Goal: Download file/media

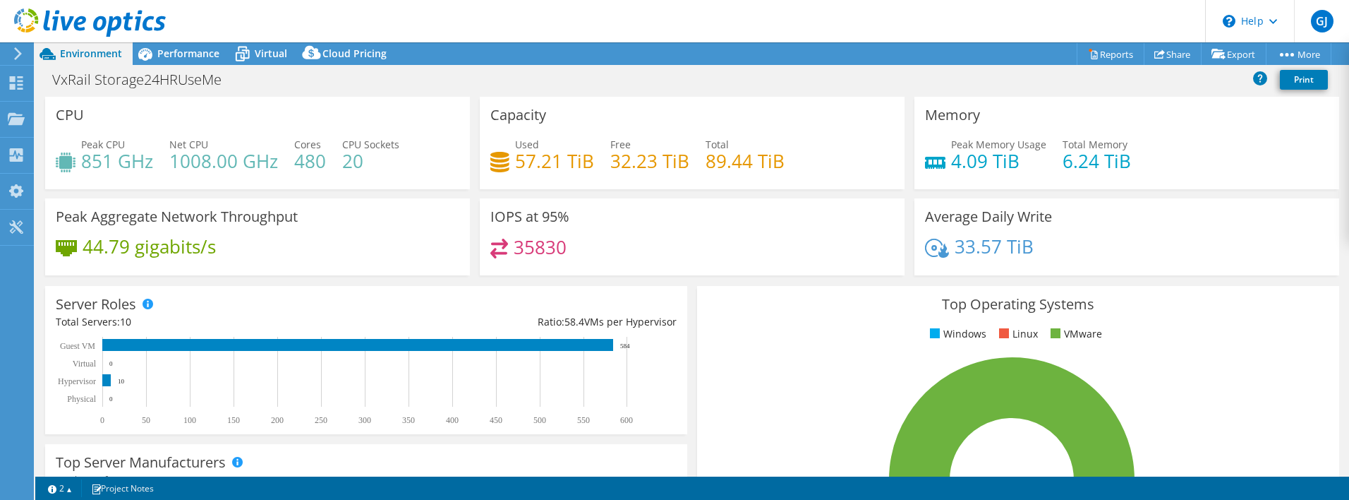
select select "USD"
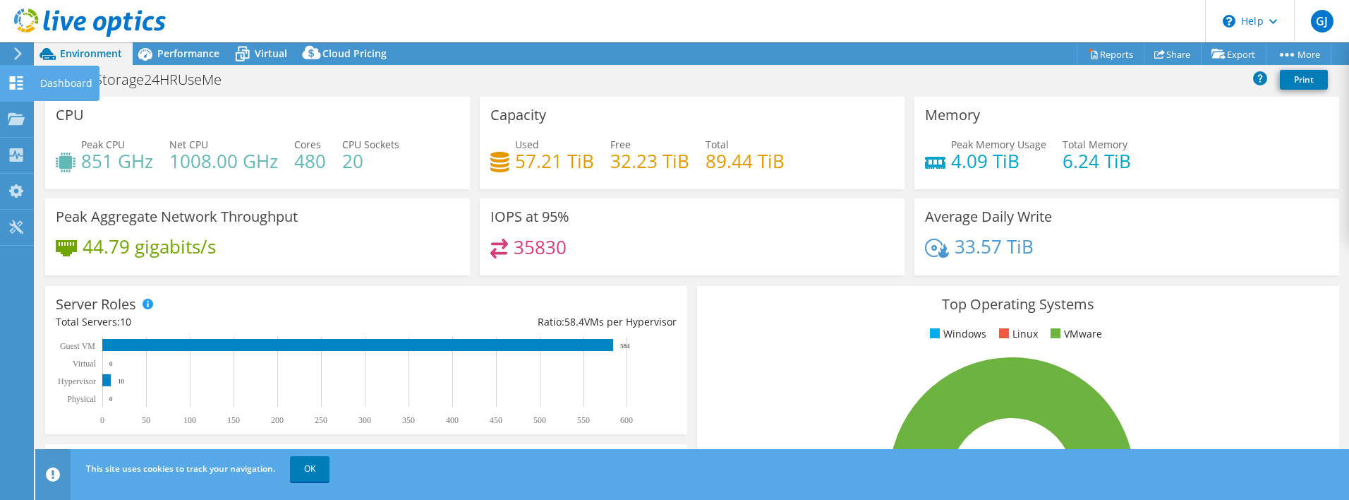
click at [16, 80] on icon at bounding box center [16, 82] width 17 height 13
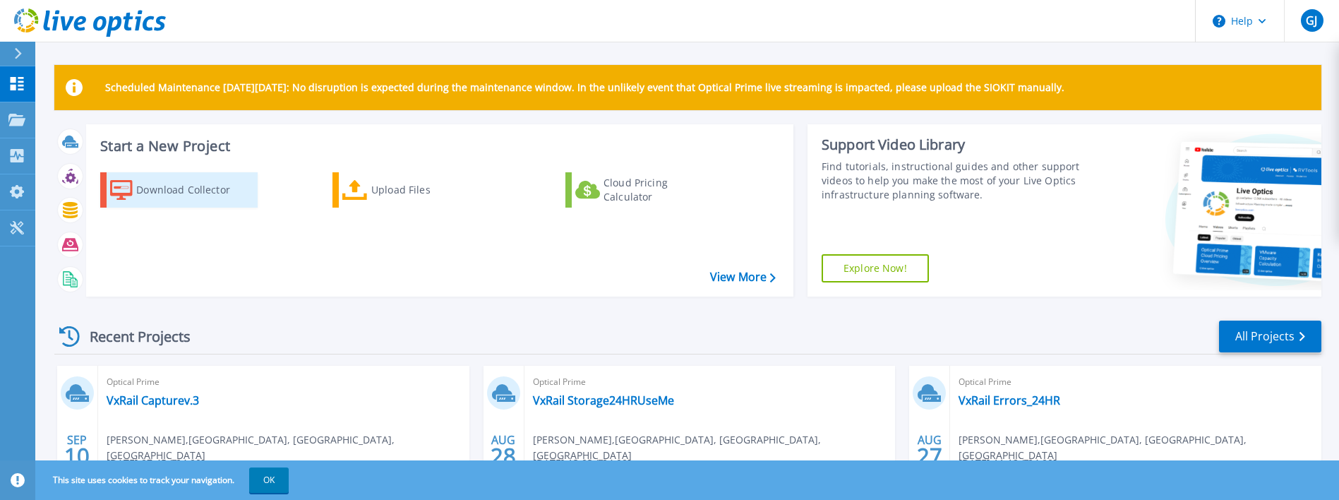
click at [206, 192] on div "Download Collector" at bounding box center [192, 190] width 113 height 28
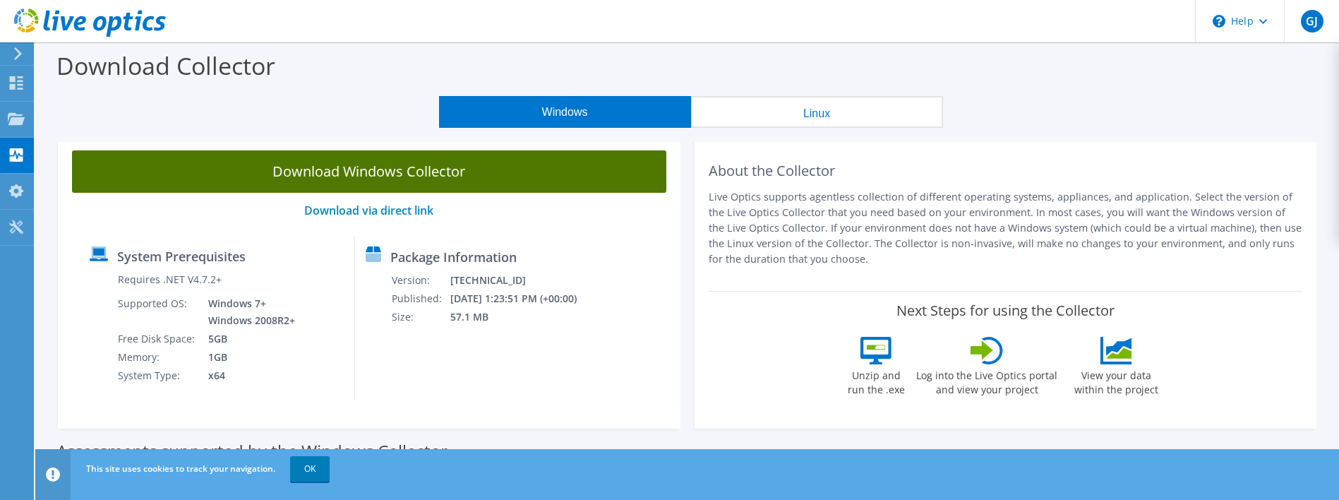
click at [336, 163] on link "Download Windows Collector" at bounding box center [369, 171] width 594 height 42
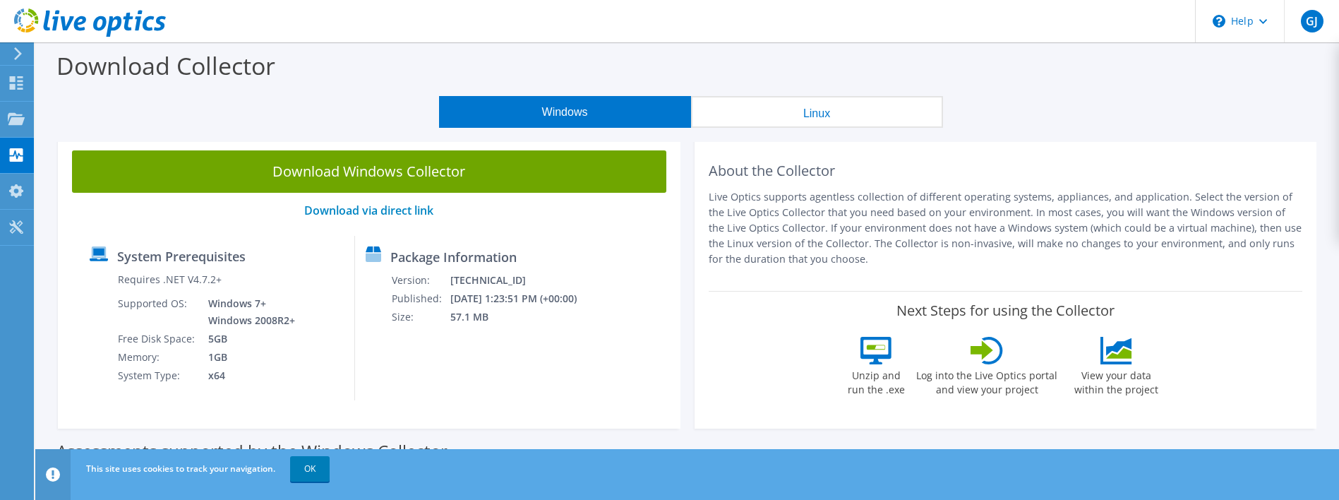
click at [87, 286] on div "System Prerequisites Requires .NET V4.7.2+ Supported OS: Windows 7+ Windows 200…" at bounding box center [217, 318] width 276 height 164
click at [8, 80] on icon at bounding box center [16, 82] width 17 height 13
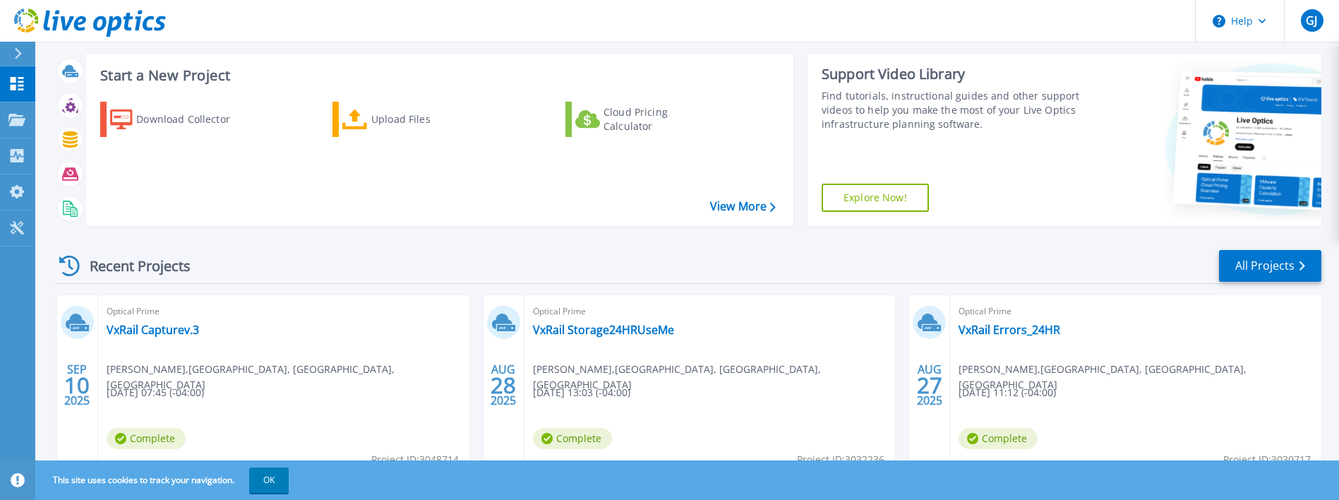
scroll to position [131, 0]
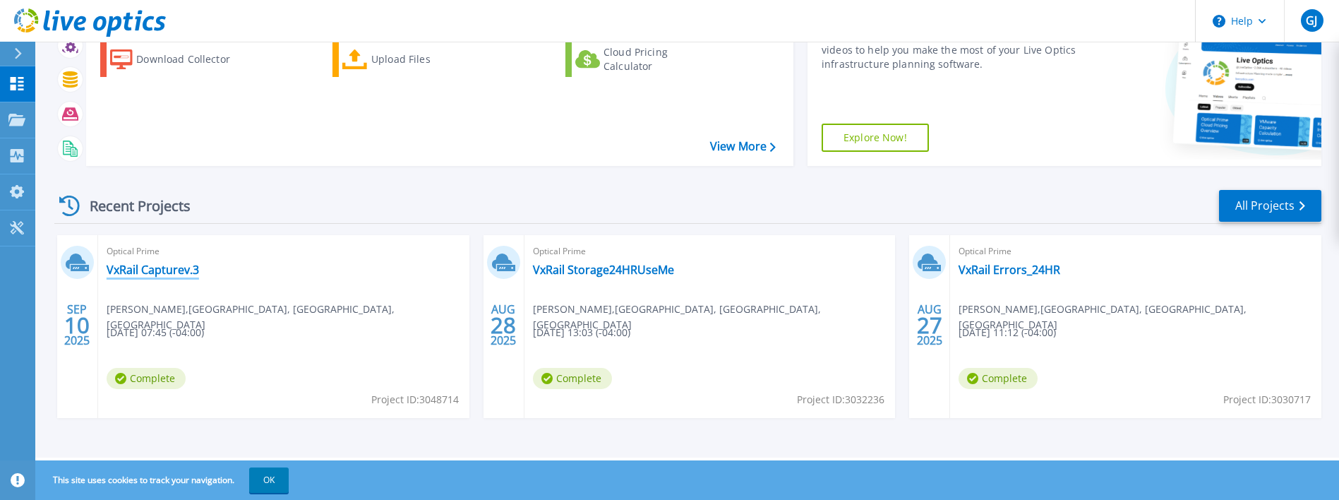
click at [133, 269] on link "VxRail Capturev.3" at bounding box center [153, 269] width 92 height 14
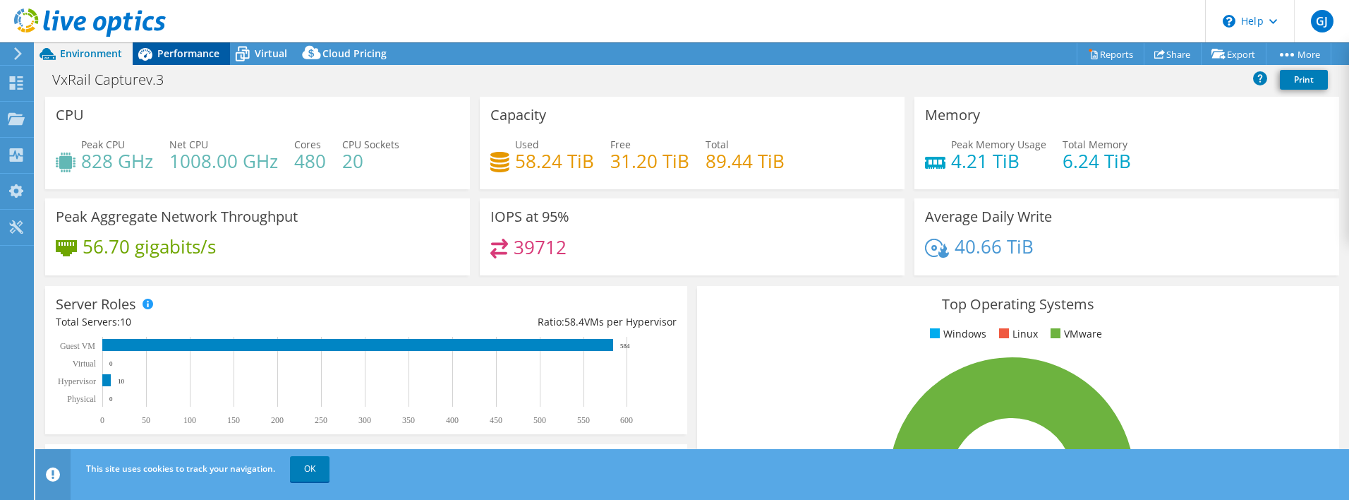
click at [186, 52] on span "Performance" at bounding box center [188, 53] width 62 height 13
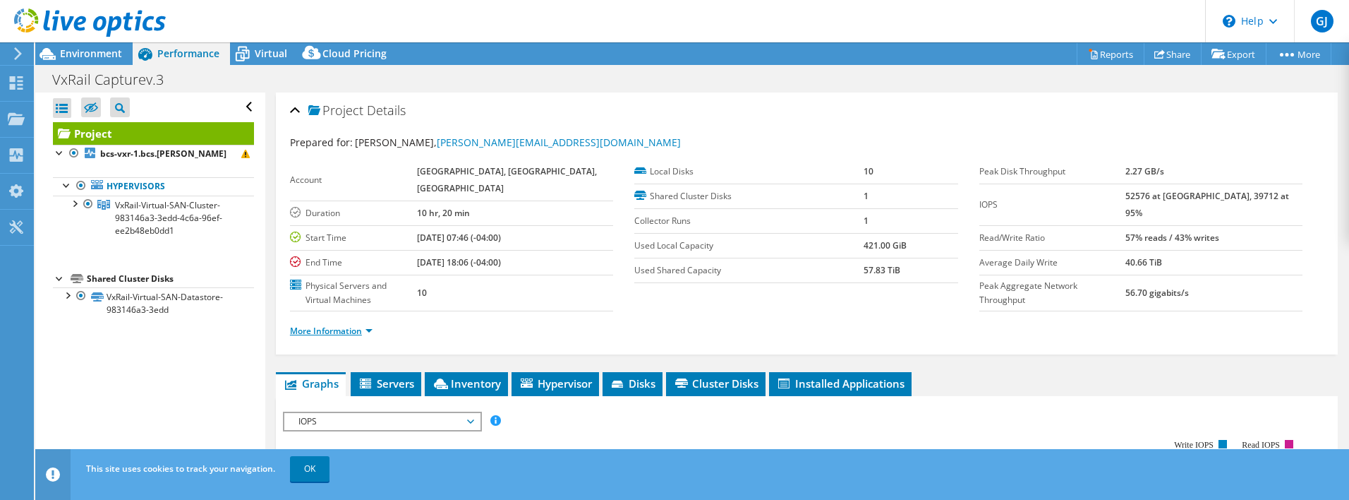
click at [333, 330] on link "More Information" at bounding box center [331, 331] width 83 height 12
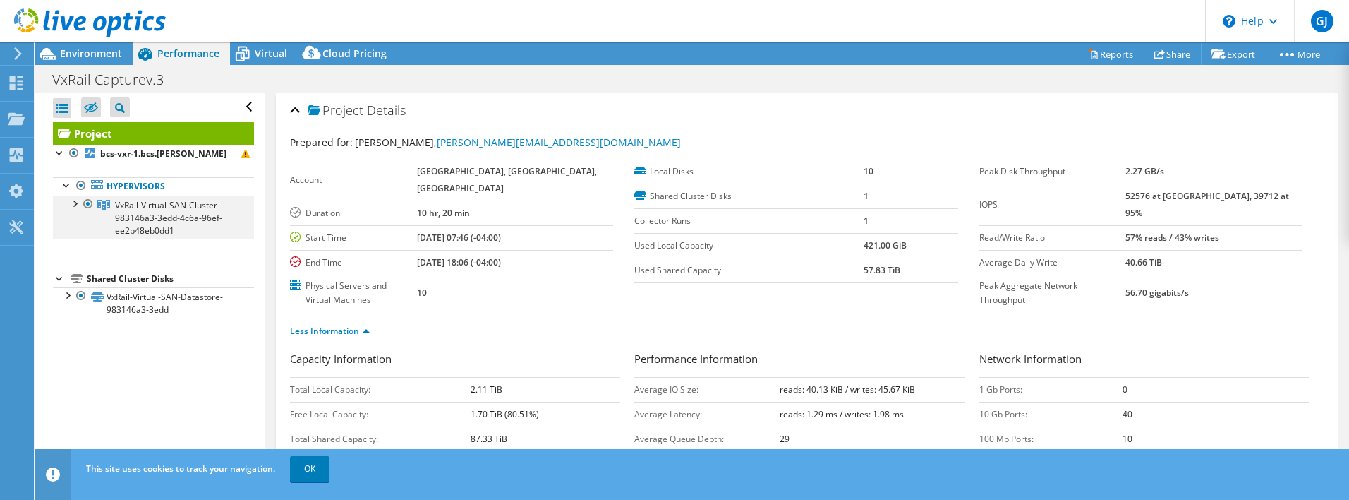
click at [79, 203] on div at bounding box center [74, 202] width 14 height 14
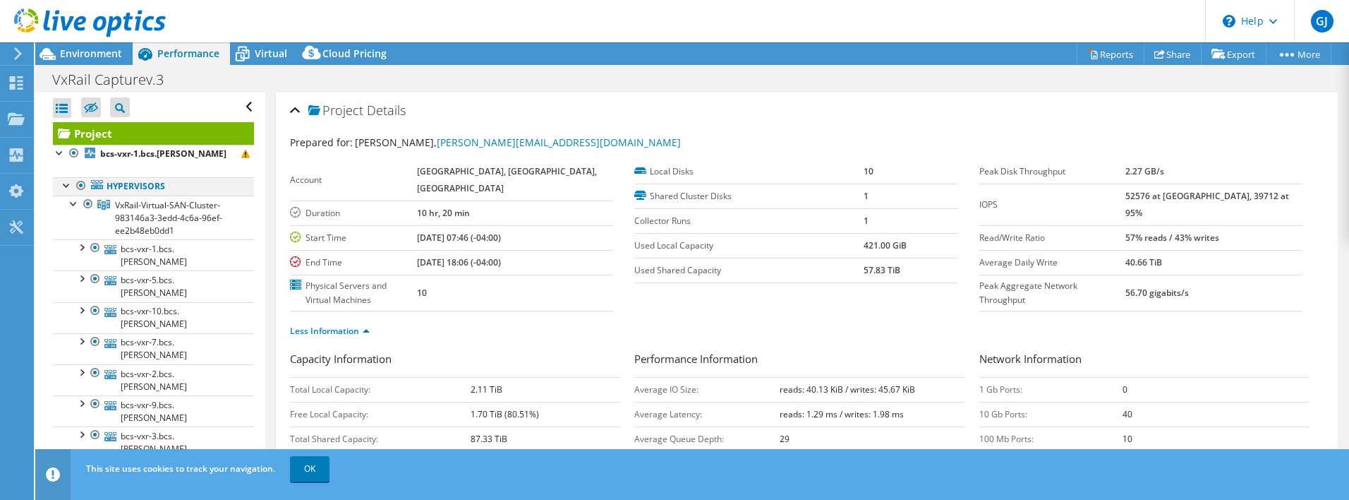
click at [65, 189] on div at bounding box center [67, 184] width 14 height 14
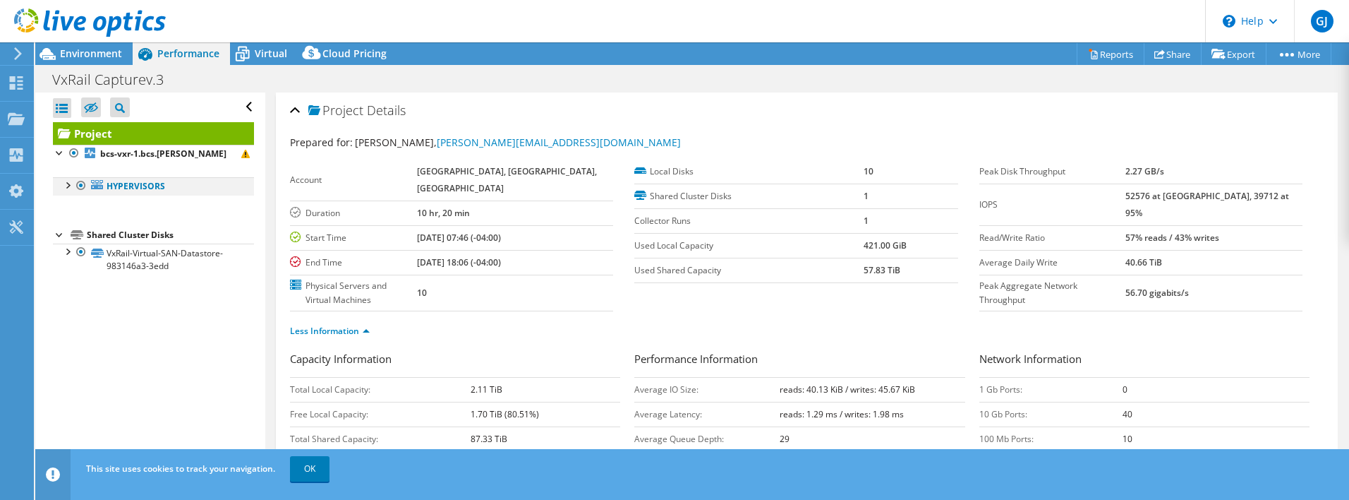
click at [65, 189] on div at bounding box center [67, 184] width 14 height 14
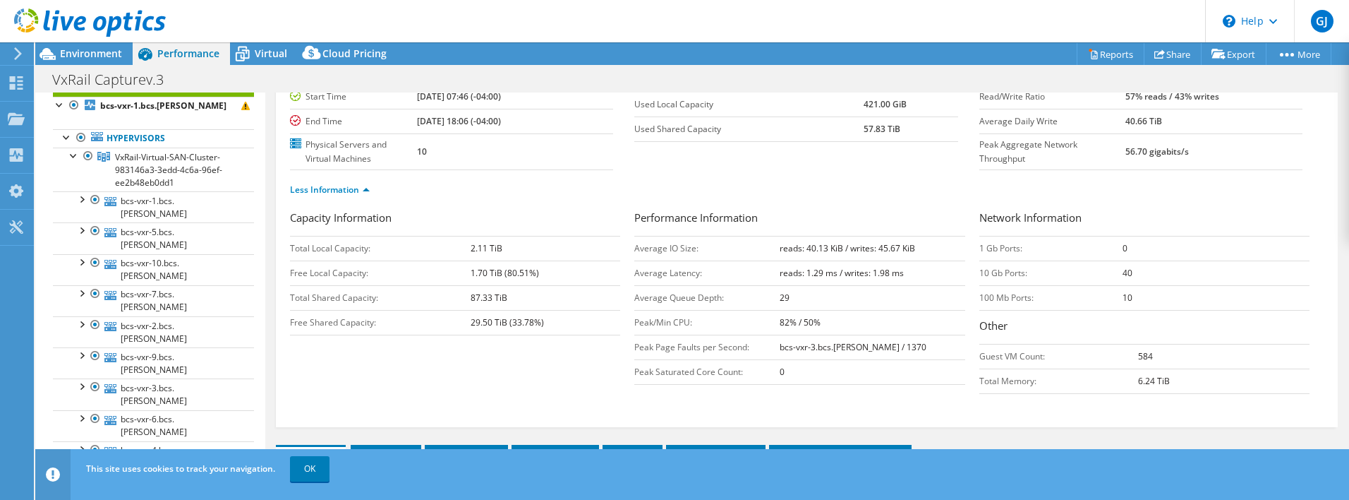
scroll to position [353, 0]
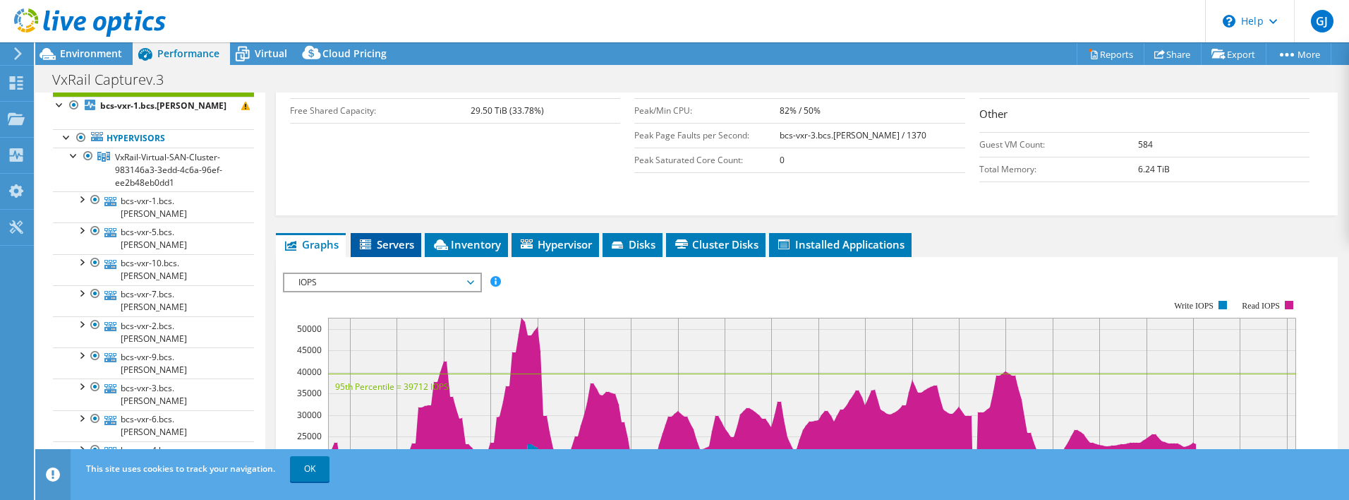
click at [406, 247] on span "Servers" at bounding box center [386, 244] width 56 height 14
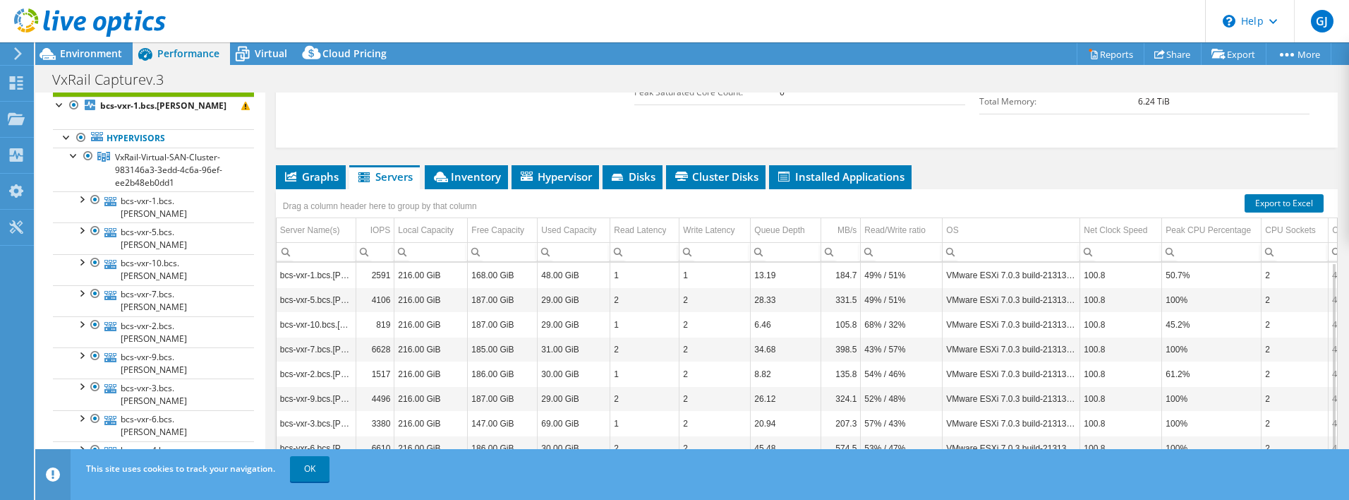
scroll to position [350, 0]
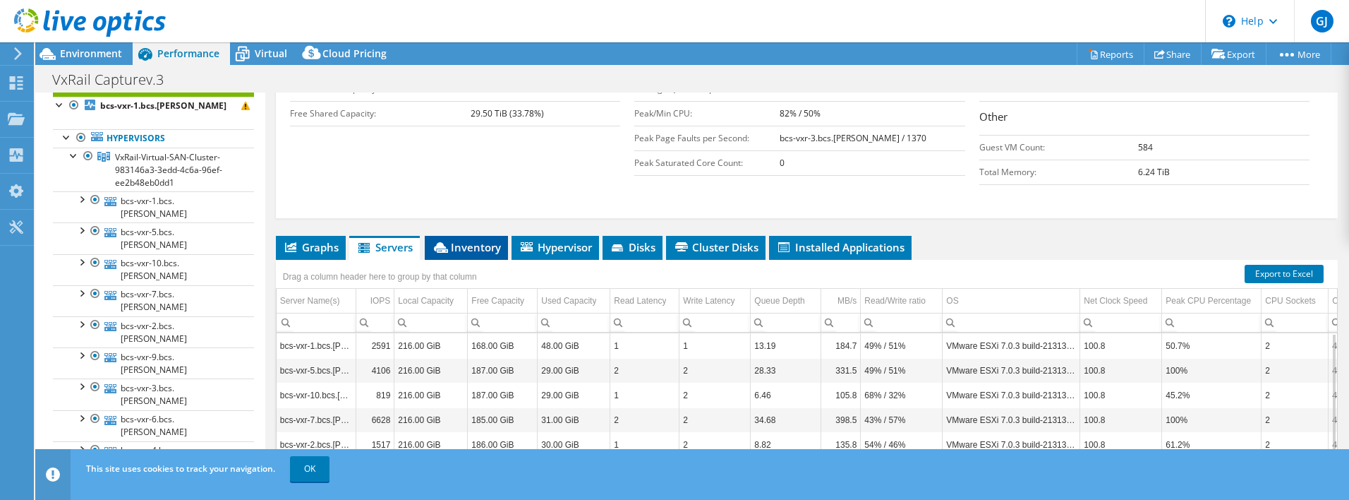
click at [466, 244] on span "Inventory" at bounding box center [466, 247] width 69 height 14
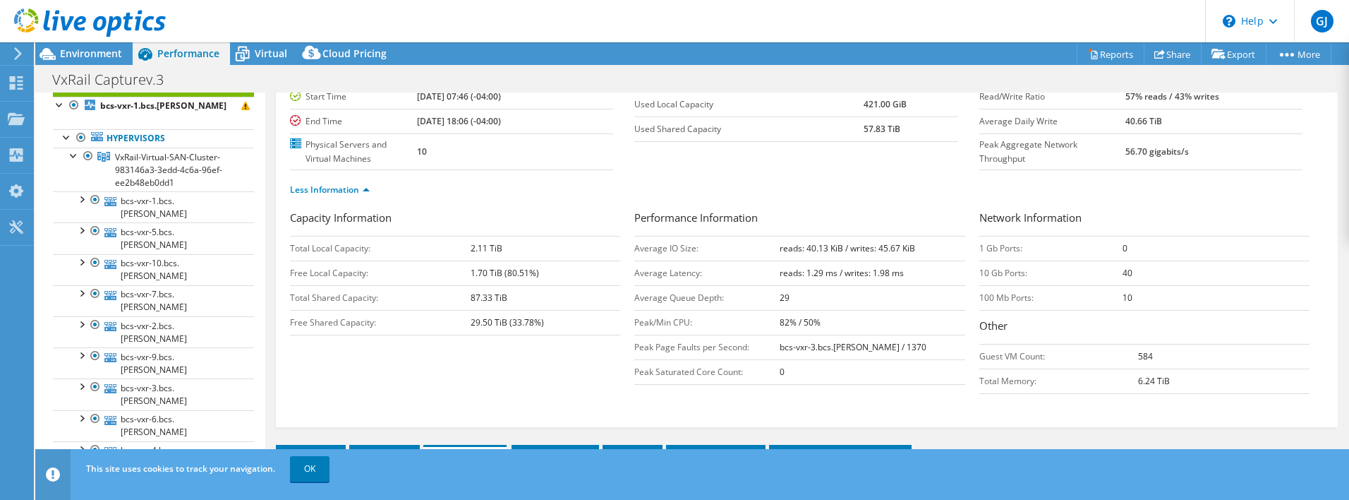
scroll to position [0, 0]
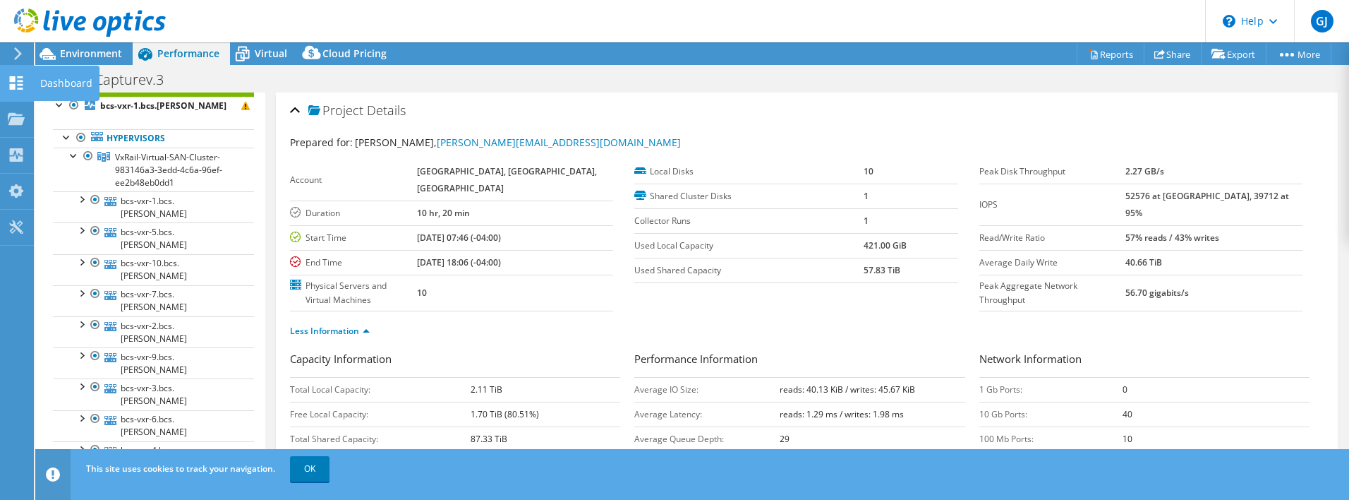
click at [17, 83] on icon at bounding box center [16, 82] width 17 height 13
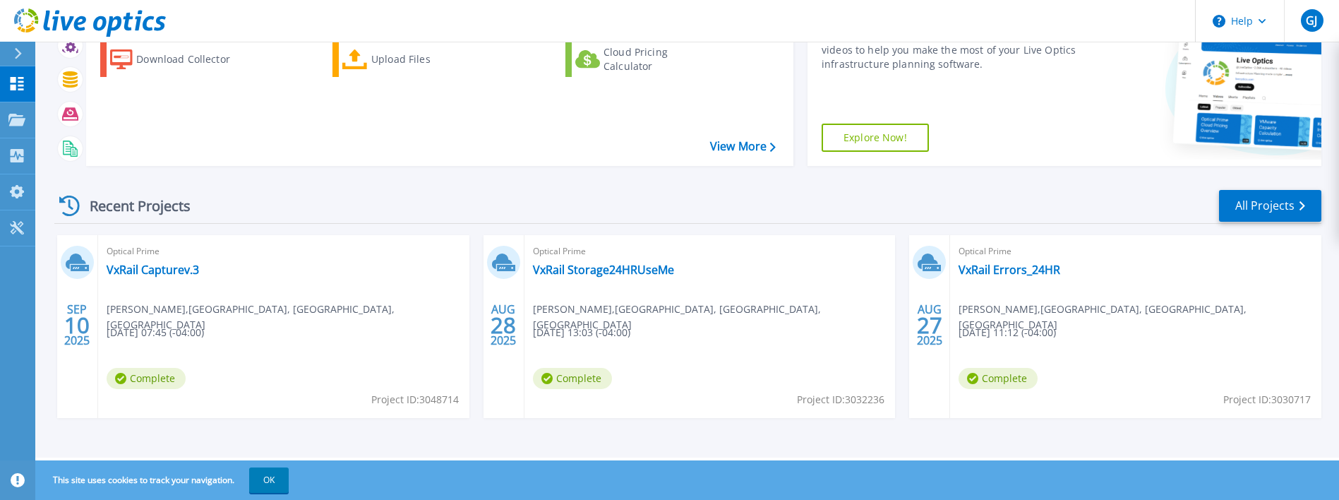
scroll to position [60, 0]
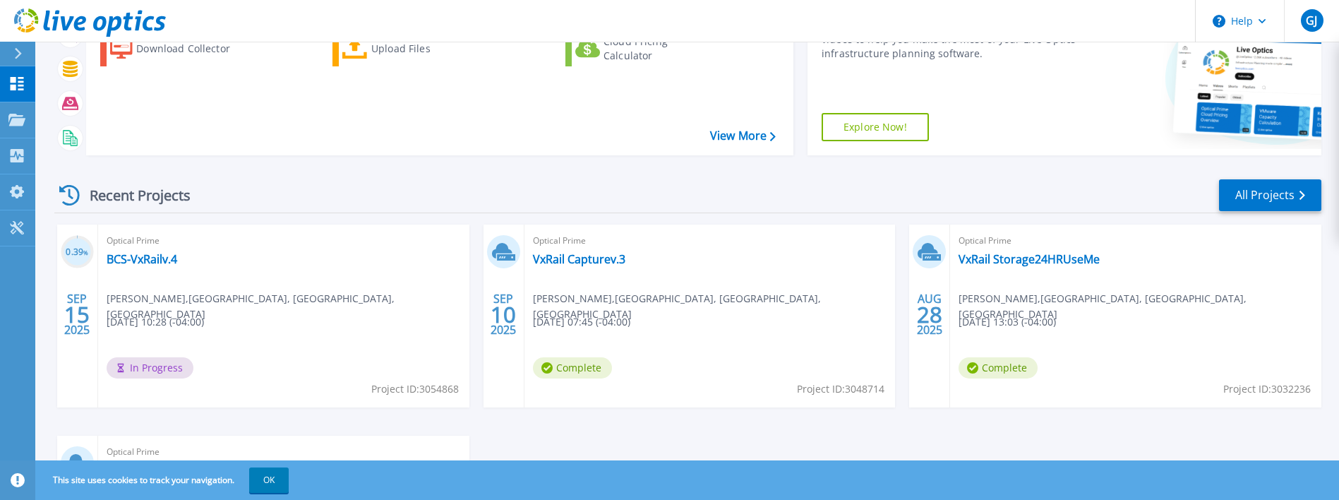
scroll to position [212, 0]
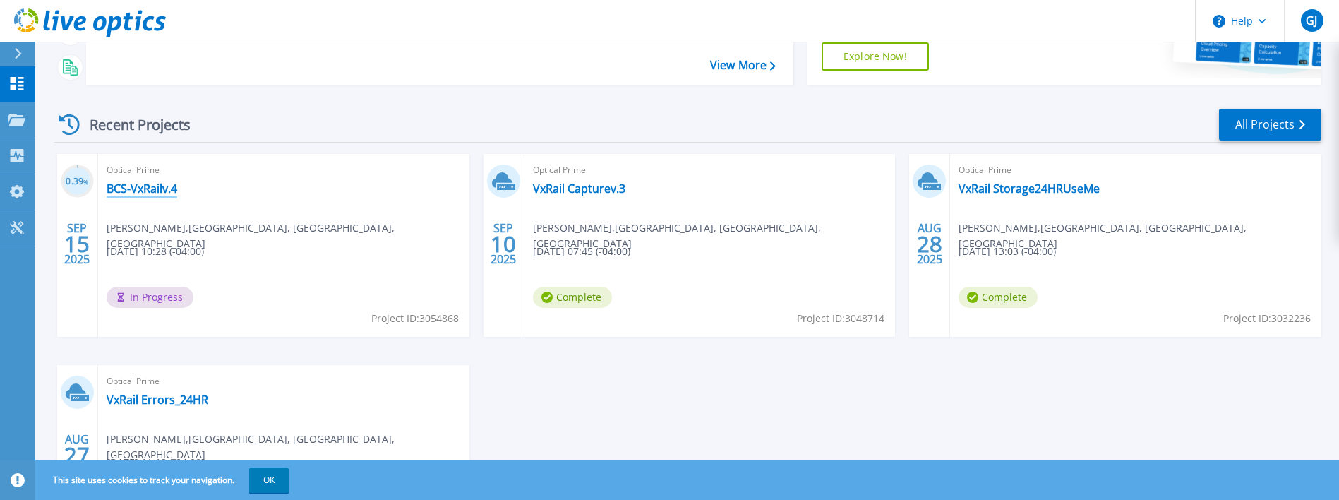
click at [152, 184] on link "BCS-VxRailv.4" at bounding box center [142, 188] width 71 height 14
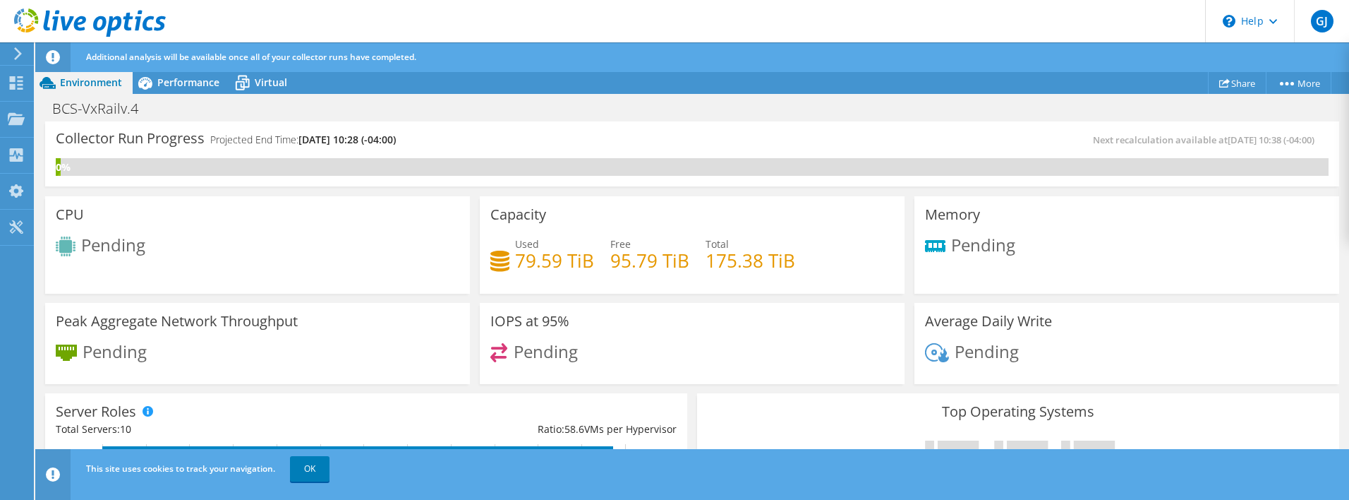
scroll to position [141, 0]
click at [696, 145] on div "Next recalculation available at 09/15/2025, 10:38 (-04:00)" at bounding box center [1010, 140] width 636 height 16
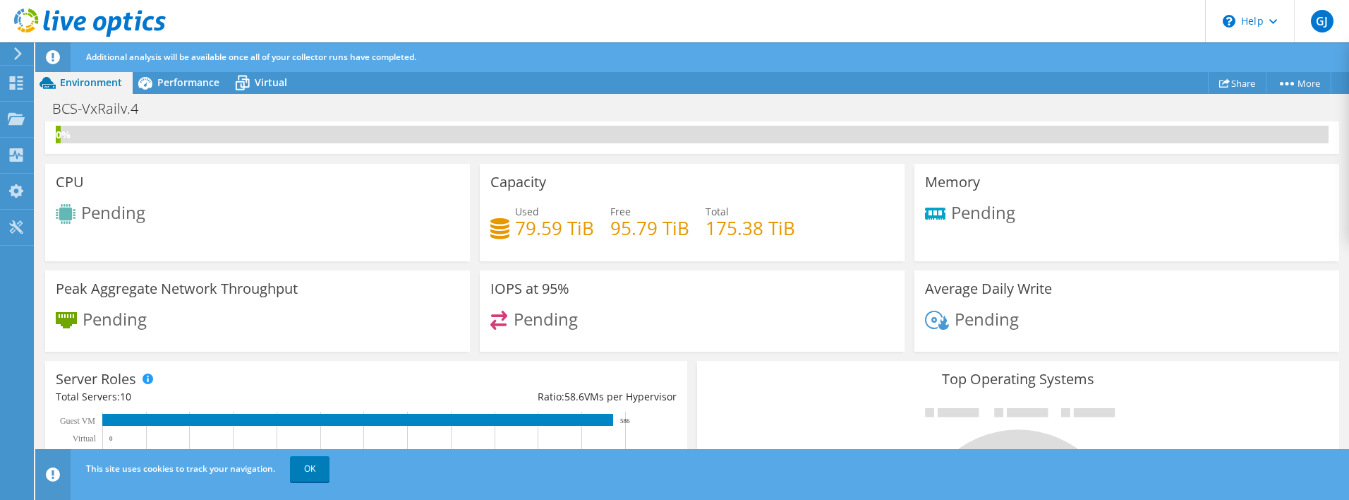
scroll to position [0, 0]
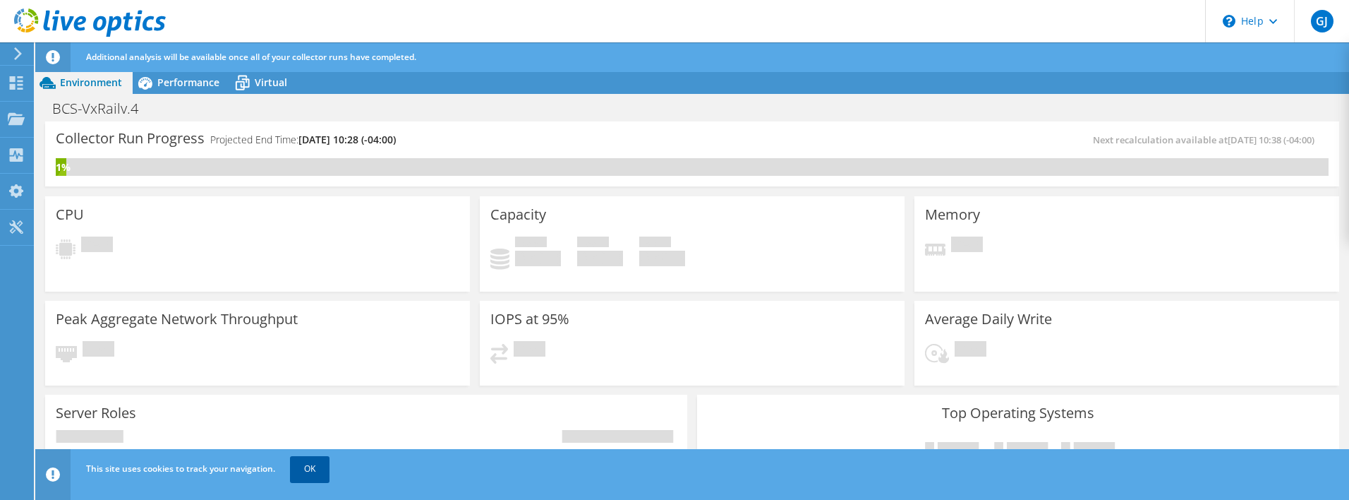
click at [318, 466] on link "OK" at bounding box center [310, 468] width 40 height 25
